Goal: Task Accomplishment & Management: Use online tool/utility

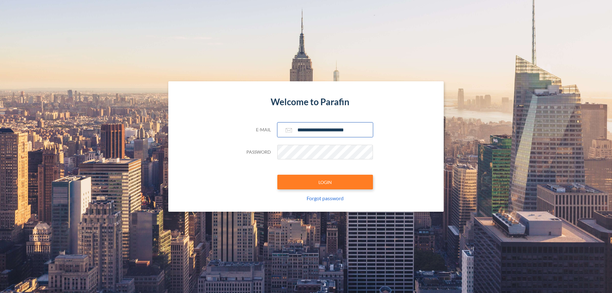
type input "**********"
click at [325, 182] on button "LOGIN" at bounding box center [326, 182] width 96 height 15
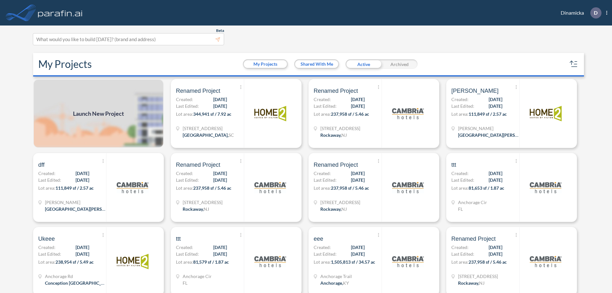
scroll to position [2, 0]
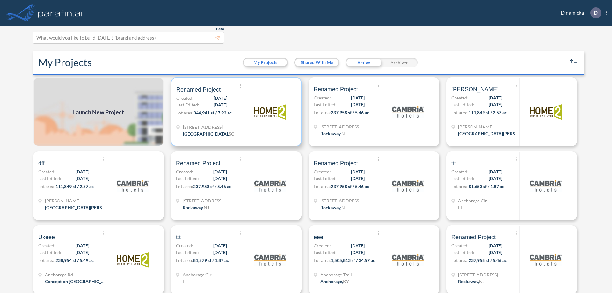
click at [235, 112] on p "Lot area: 344,941 sf / 7.92 ac" at bounding box center [210, 113] width 68 height 9
